Goal: Task Accomplishment & Management: Complete application form

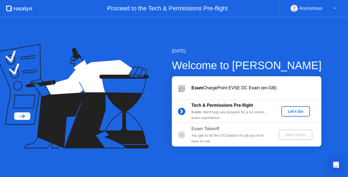
click at [290, 111] on div "Let's Go" at bounding box center [295, 111] width 24 height 4
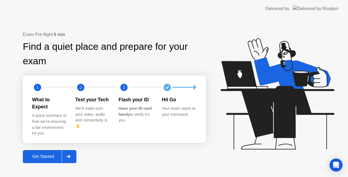
click at [52, 154] on div "Get Started" at bounding box center [42, 156] width 37 height 5
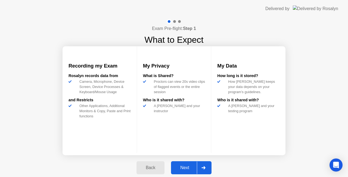
click at [187, 168] on div "Next" at bounding box center [184, 167] width 24 height 5
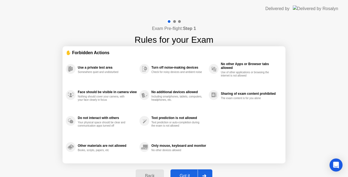
click at [188, 174] on div "Got it" at bounding box center [185, 175] width 26 height 5
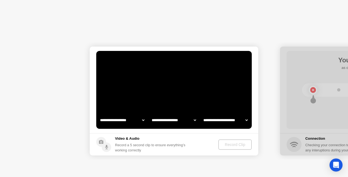
select select "**********"
select select "*******"
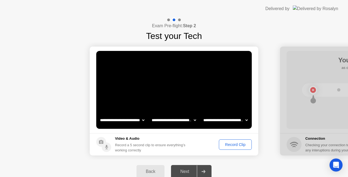
click at [186, 169] on div "Next" at bounding box center [184, 171] width 24 height 5
click at [228, 143] on div "Record Clip" at bounding box center [234, 144] width 29 height 4
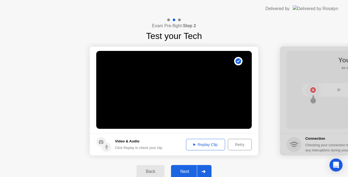
click at [190, 169] on div "Next" at bounding box center [184, 171] width 24 height 5
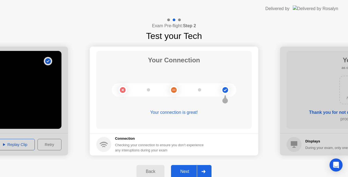
click at [187, 167] on button "Next" at bounding box center [191, 171] width 40 height 13
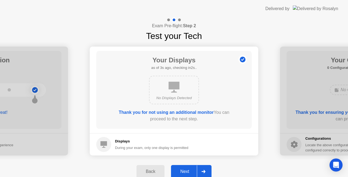
click at [187, 167] on button "Next" at bounding box center [191, 171] width 40 height 13
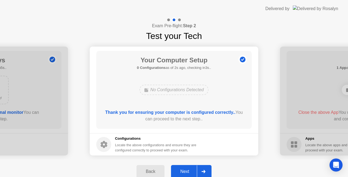
click at [187, 167] on button "Next" at bounding box center [191, 171] width 40 height 13
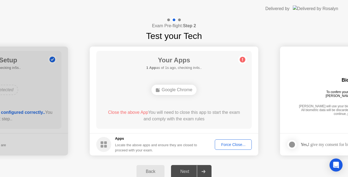
click at [233, 146] on div "Force Close..." at bounding box center [232, 144] width 33 height 4
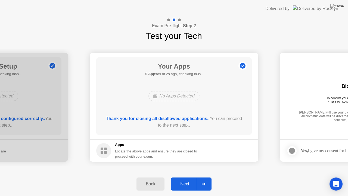
click at [185, 176] on div "Next" at bounding box center [184, 183] width 24 height 5
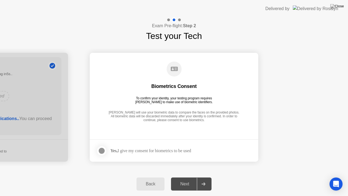
click at [121, 151] on div "Yes, I give my consent for biometrics to be used" at bounding box center [150, 150] width 81 height 5
click at [102, 152] on div at bounding box center [101, 150] width 7 height 7
click at [182, 176] on div "Next" at bounding box center [184, 183] width 24 height 5
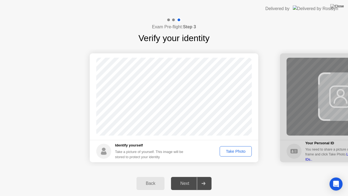
click at [230, 152] on div "Take Photo" at bounding box center [235, 151] width 28 height 4
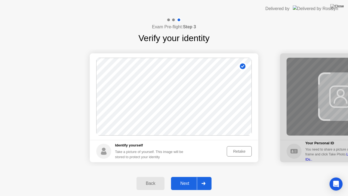
click at [191, 176] on button "Next" at bounding box center [191, 183] width 40 height 13
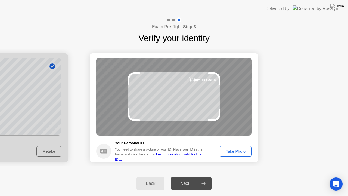
click at [234, 153] on div "Take Photo" at bounding box center [235, 151] width 28 height 4
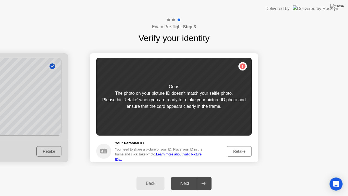
click at [234, 153] on div "Retake" at bounding box center [238, 151] width 21 height 4
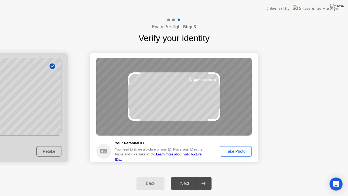
click at [234, 153] on div "Take Photo" at bounding box center [235, 151] width 28 height 4
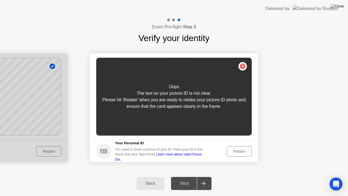
click at [234, 153] on div "Retake" at bounding box center [238, 151] width 21 height 4
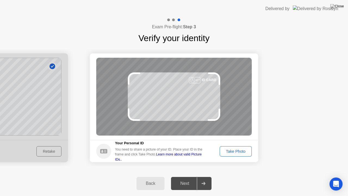
click at [234, 153] on div "Take Photo" at bounding box center [235, 151] width 28 height 4
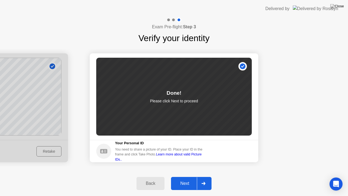
click at [176, 176] on div "Next" at bounding box center [184, 183] width 24 height 5
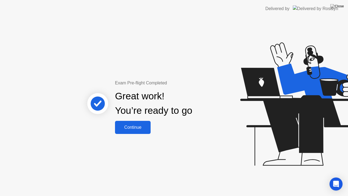
click at [132, 130] on div "Continue" at bounding box center [132, 127] width 32 height 5
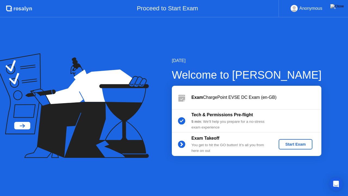
click at [293, 143] on div "Start Exam" at bounding box center [295, 144] width 29 height 4
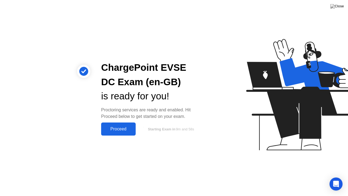
click at [122, 129] on div "Proceed" at bounding box center [118, 128] width 31 height 5
